Goal: Find contact information: Find contact information

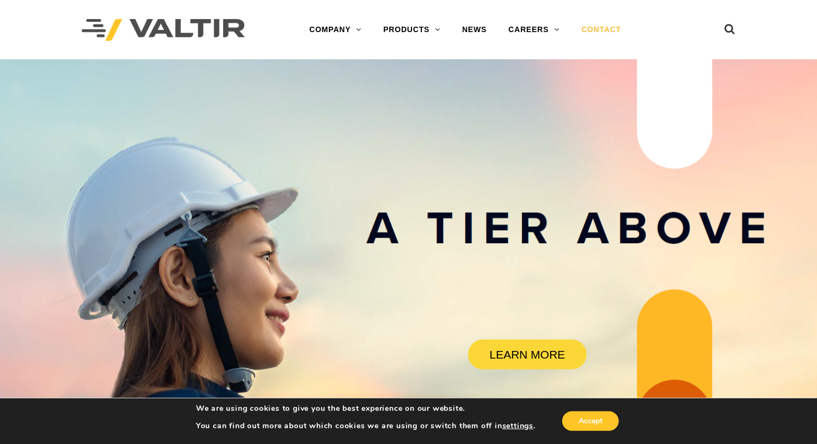
click at [601, 32] on link "CONTACT" at bounding box center [601, 30] width 62 height 22
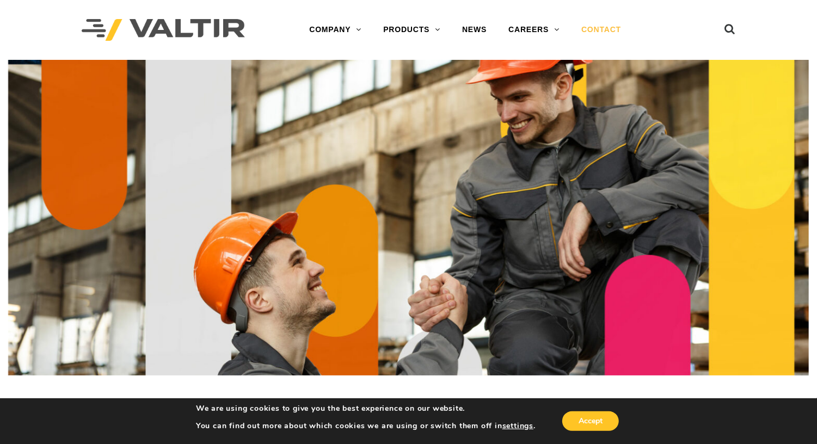
click at [599, 31] on link "CONTACT" at bounding box center [601, 30] width 62 height 22
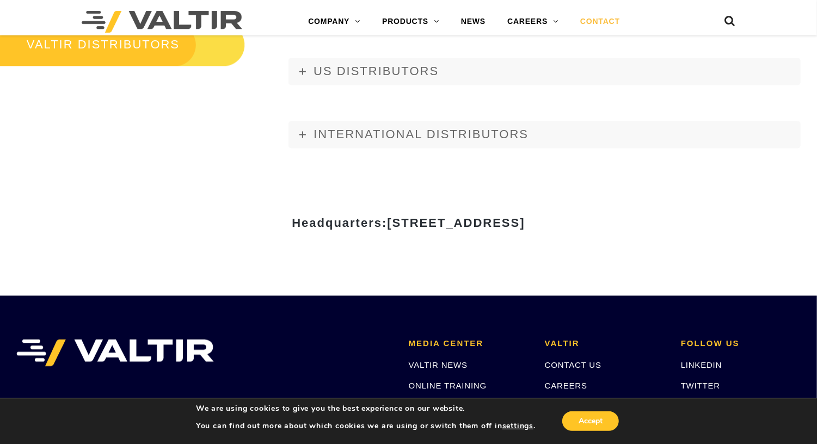
scroll to position [1480, 0]
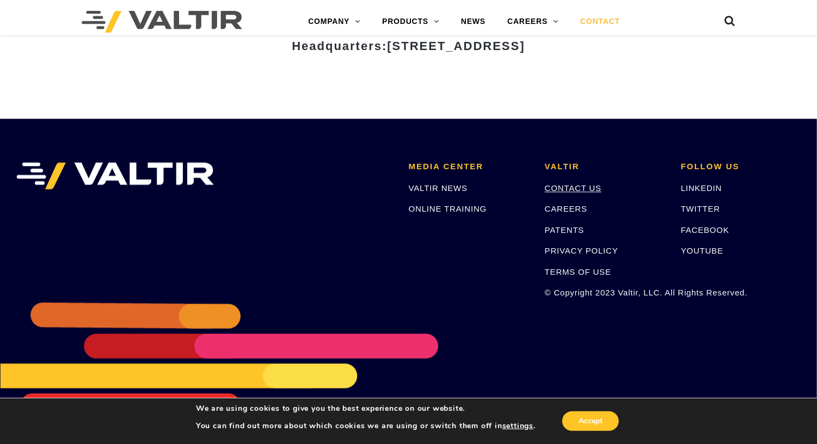
click at [588, 189] on link "CONTACT US" at bounding box center [573, 187] width 57 height 9
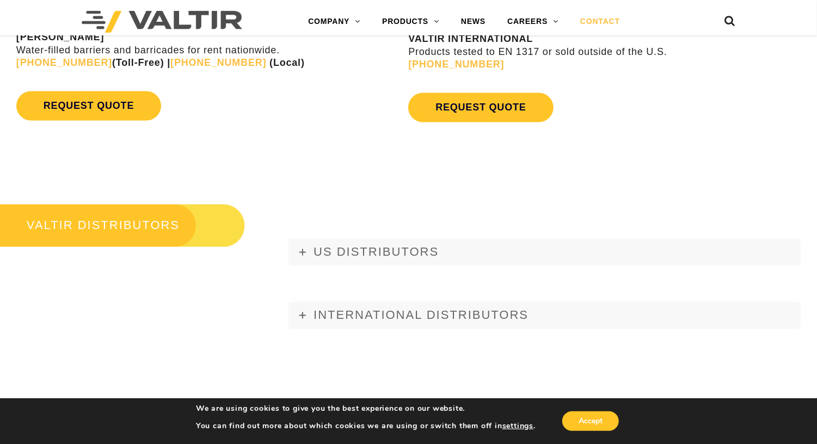
scroll to position [1127, 0]
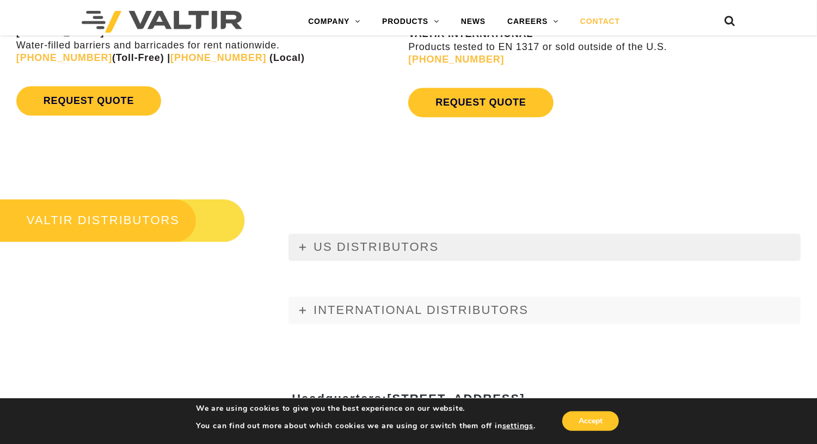
click at [305, 247] on icon at bounding box center [302, 247] width 7 height 7
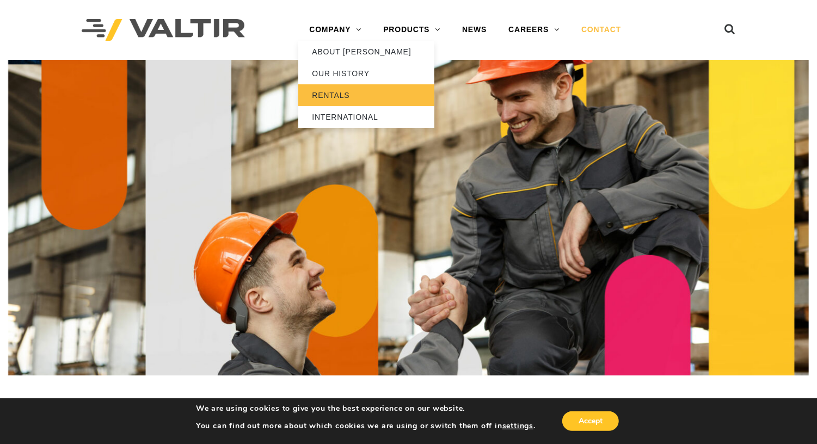
click at [340, 97] on link "RENTALS" at bounding box center [366, 95] width 136 height 22
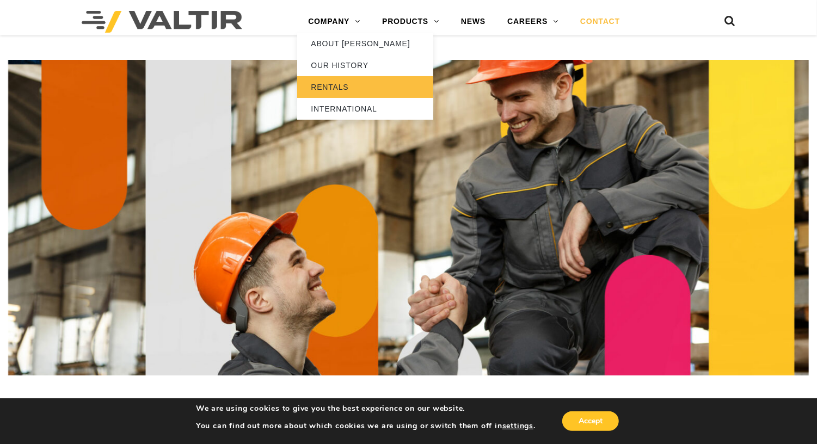
scroll to position [1127, 0]
